Goal: Navigation & Orientation: Go to known website

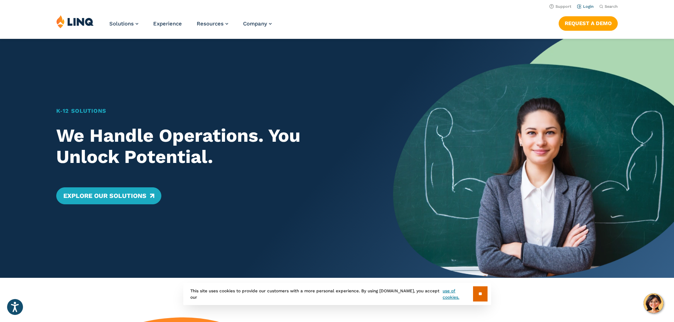
click at [581, 6] on link "Login" at bounding box center [585, 6] width 17 height 5
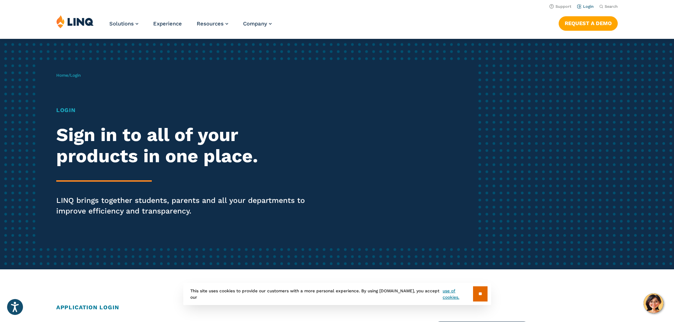
click at [581, 7] on link "Login" at bounding box center [585, 6] width 17 height 5
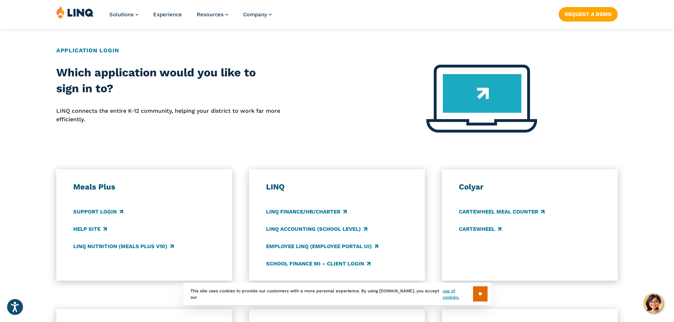
scroll to position [283, 0]
